Goal: Navigation & Orientation: Find specific page/section

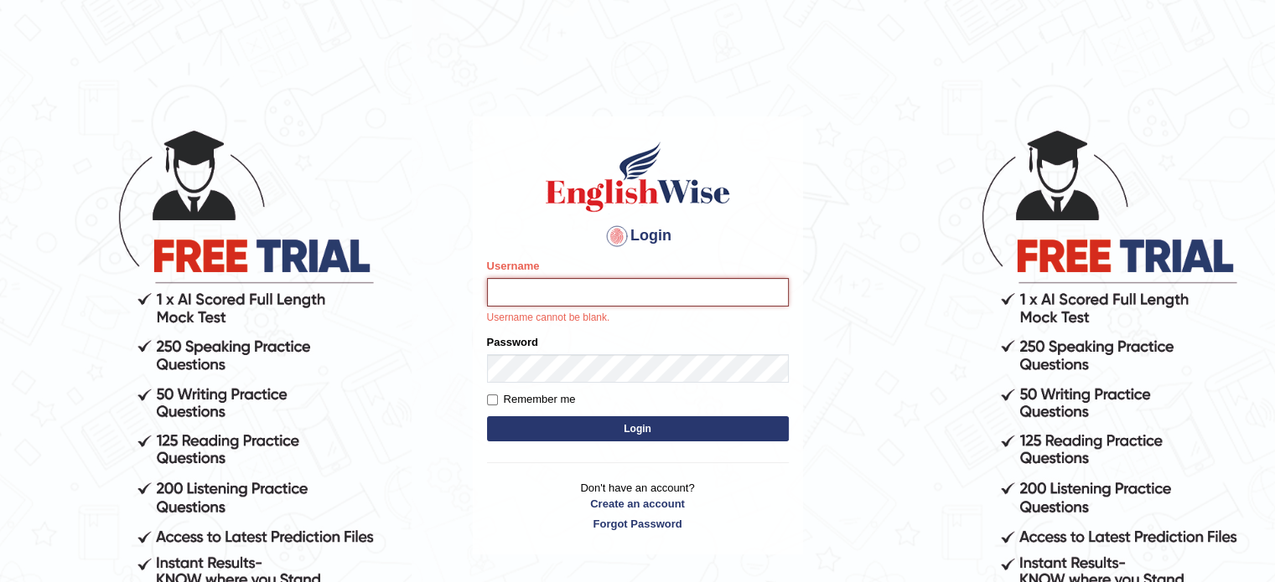
type input "hchadara"
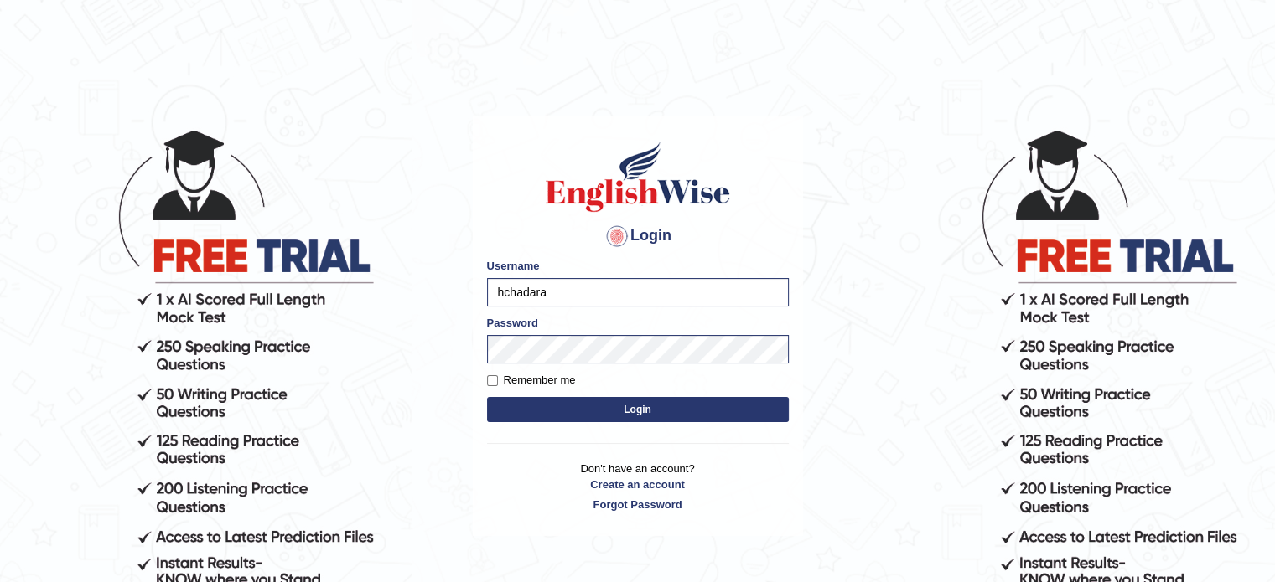
click at [605, 403] on button "Login" at bounding box center [638, 409] width 302 height 25
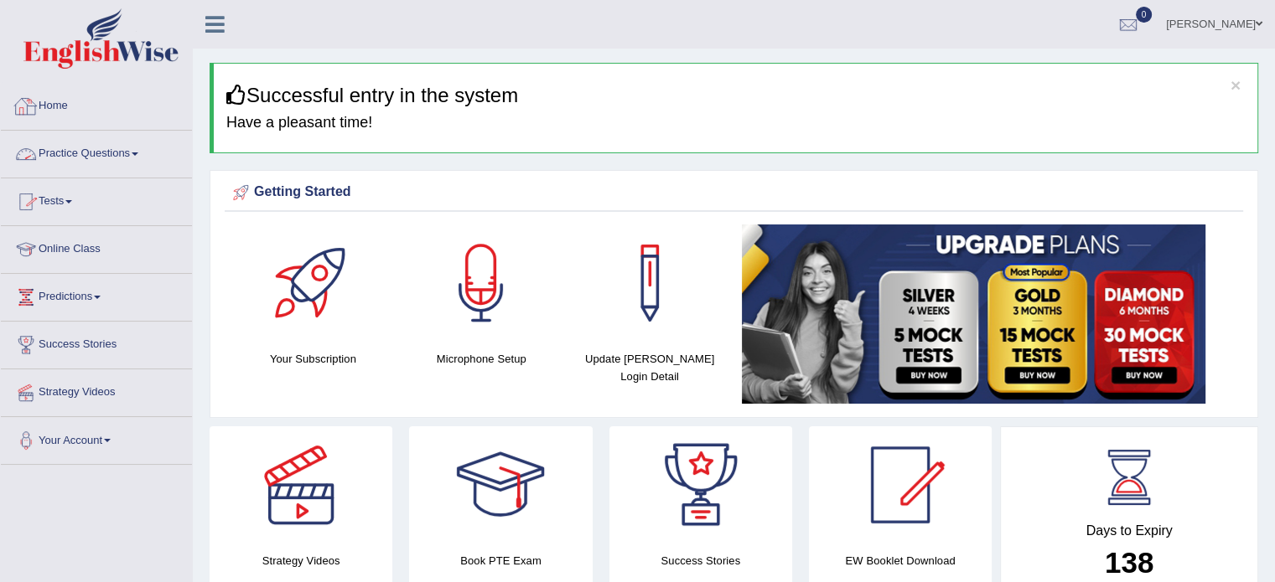
click at [57, 102] on link "Home" at bounding box center [96, 104] width 191 height 42
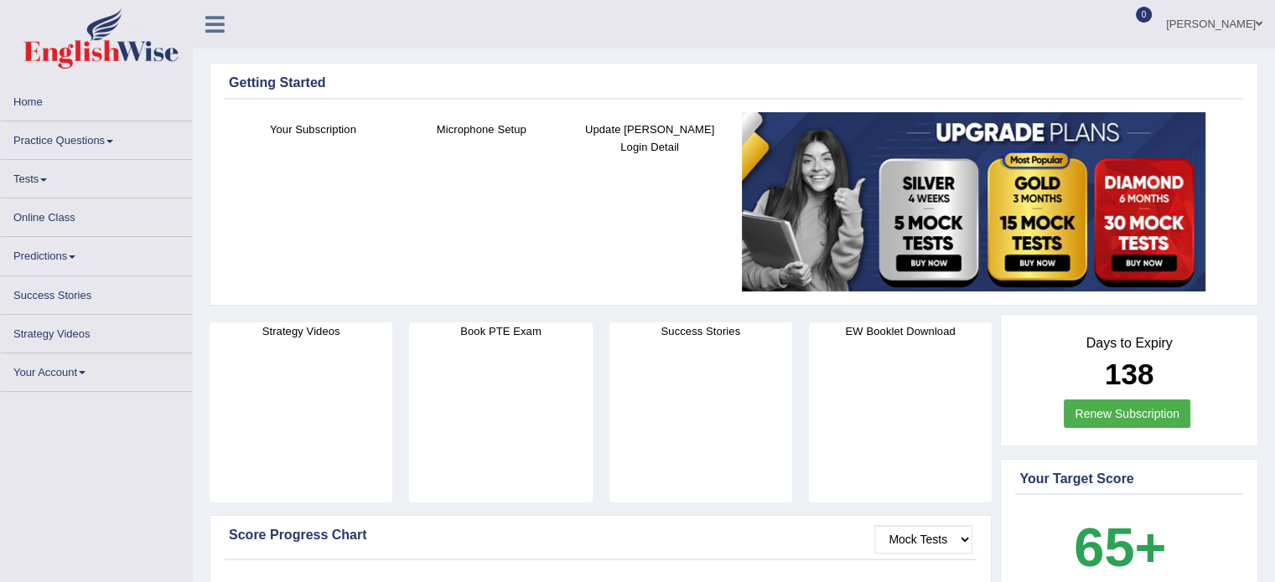
click at [34, 100] on link "Home" at bounding box center [96, 99] width 191 height 33
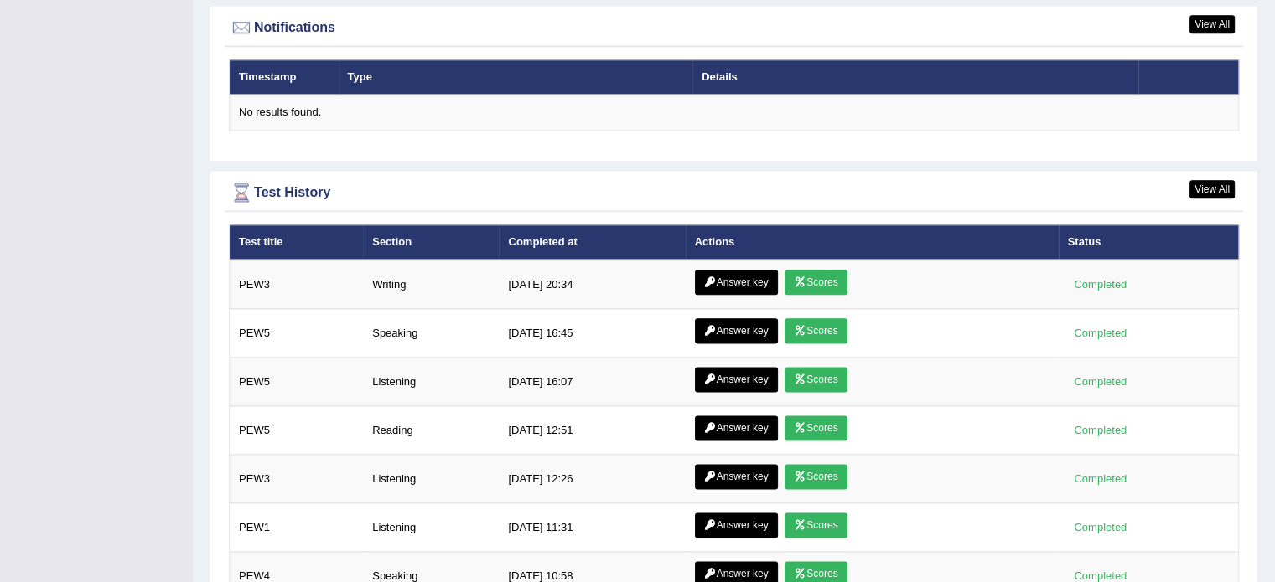
scroll to position [2062, 0]
